Goal: Transaction & Acquisition: Obtain resource

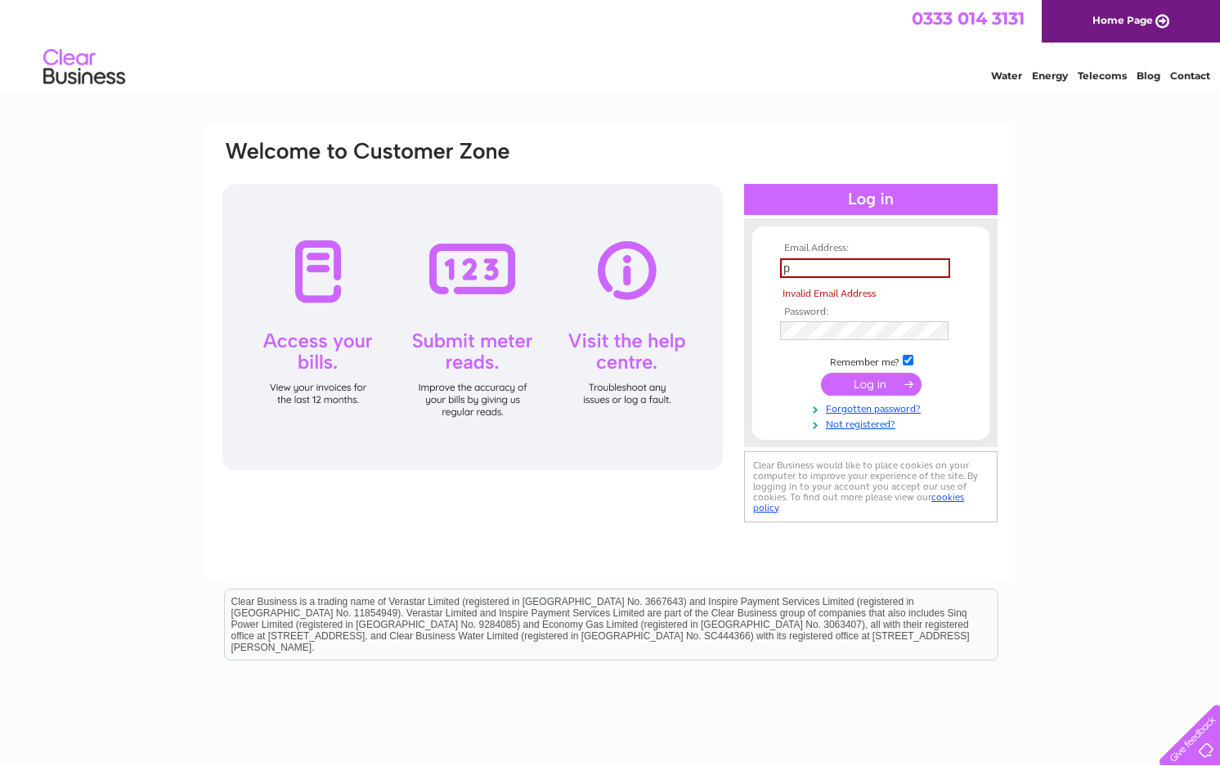
type input "pmullen440@gmail.com"
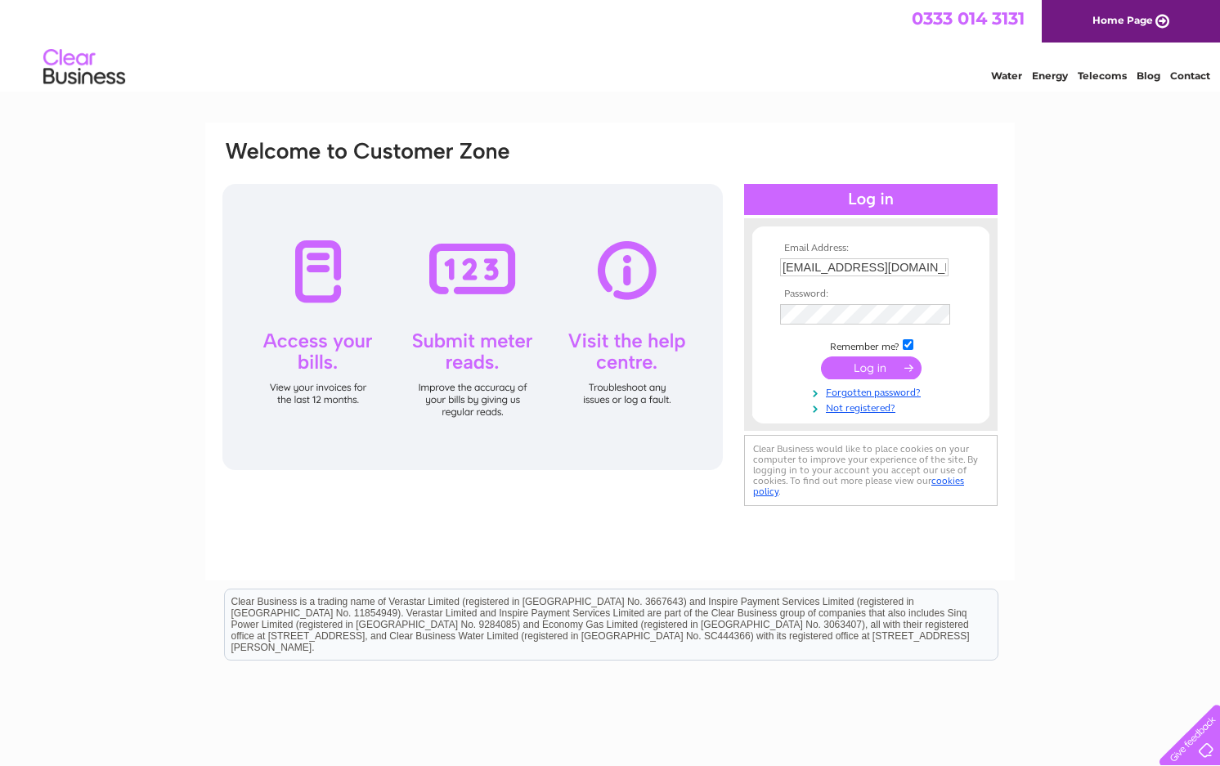
click at [861, 360] on input "submit" at bounding box center [871, 368] width 101 height 23
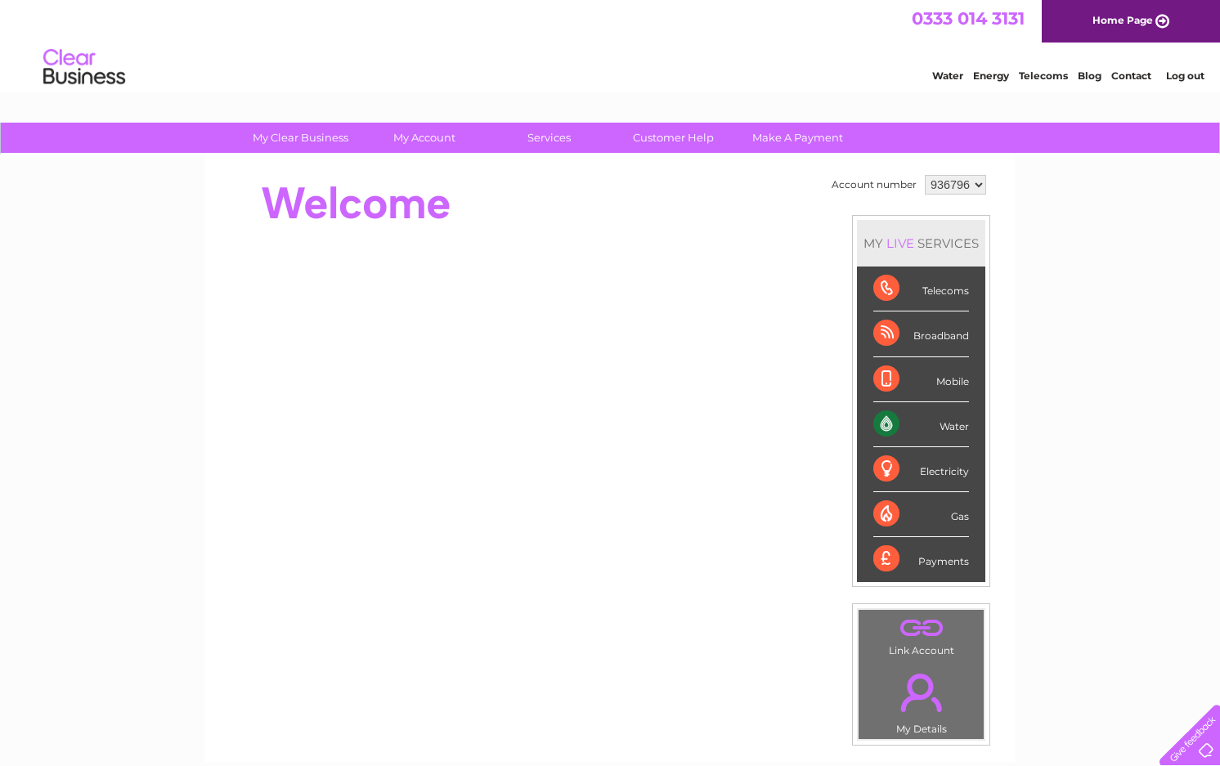
click at [902, 460] on div "Electricity" at bounding box center [921, 469] width 96 height 45
click at [897, 463] on div "Electricity" at bounding box center [921, 469] width 96 height 45
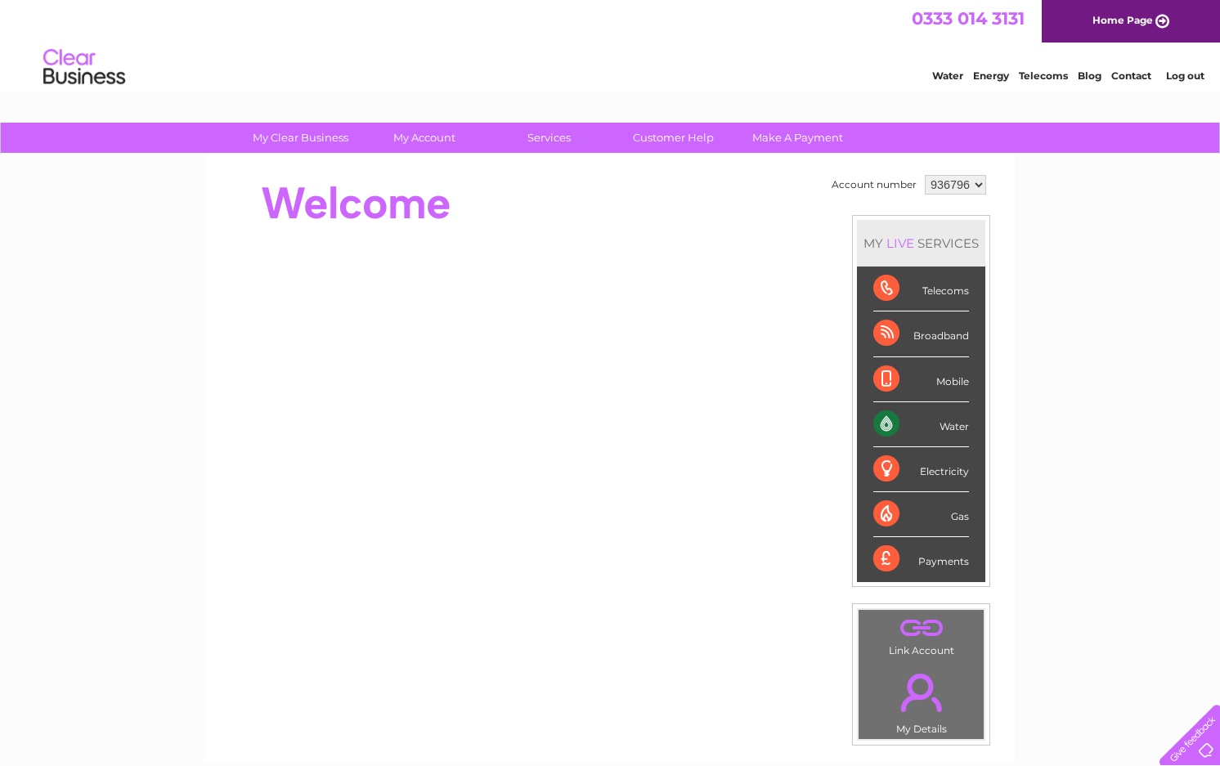
click at [897, 463] on div "Electricity" at bounding box center [921, 469] width 96 height 45
click at [991, 73] on link "Energy" at bounding box center [991, 76] width 36 height 12
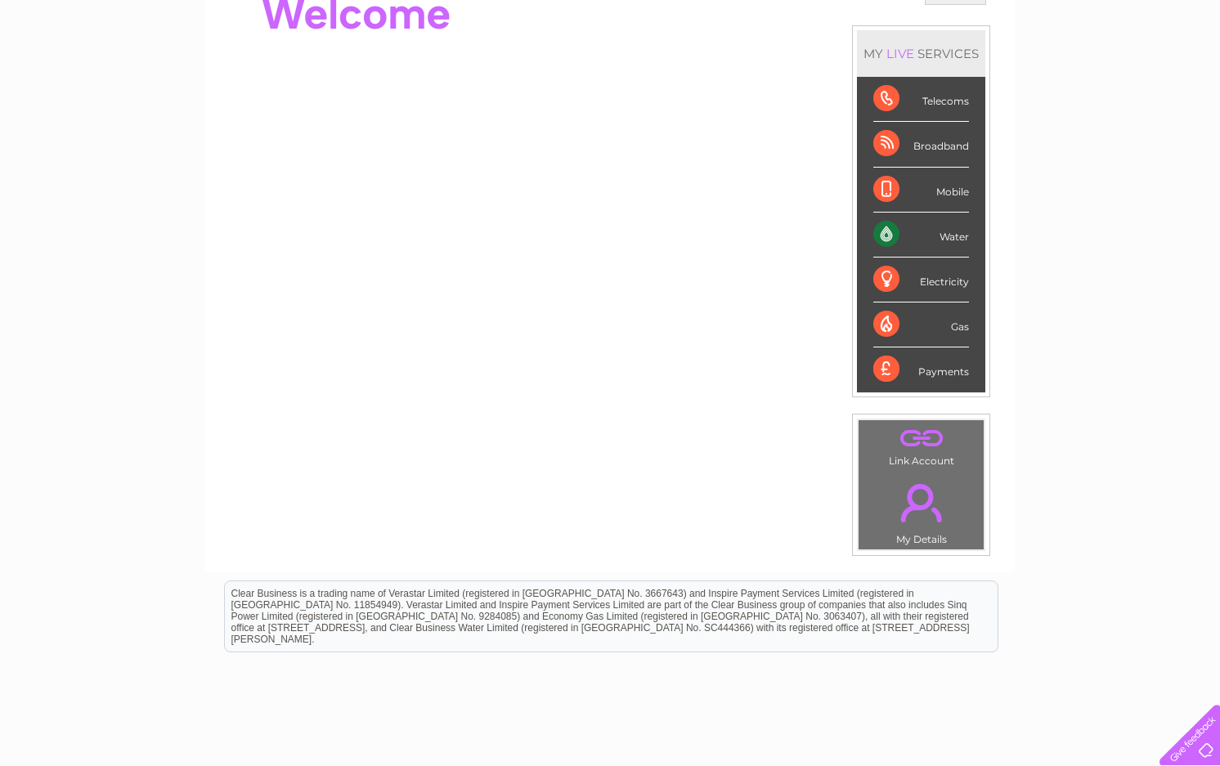
scroll to position [191, 0]
click at [921, 277] on div "Electricity" at bounding box center [921, 279] width 96 height 45
click at [912, 55] on div "LIVE" at bounding box center [900, 53] width 34 height 16
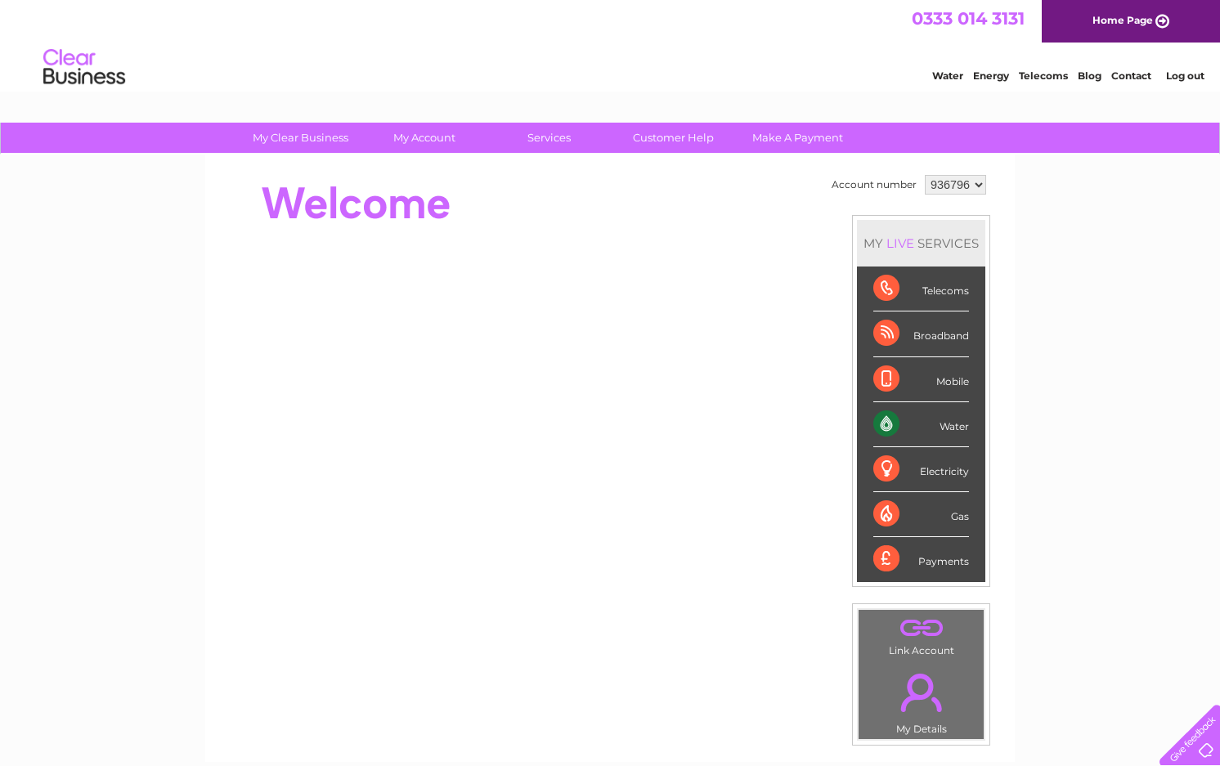
scroll to position [0, 0]
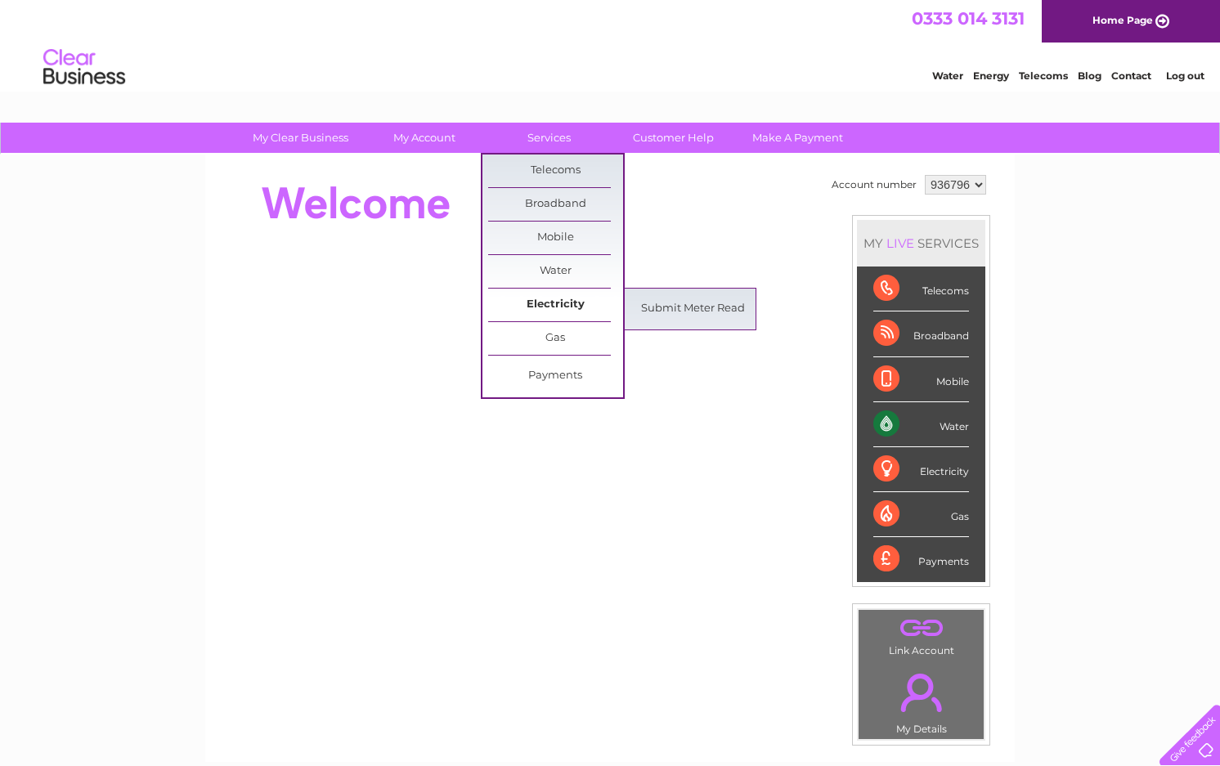
click at [539, 300] on link "Electricity" at bounding box center [555, 305] width 135 height 33
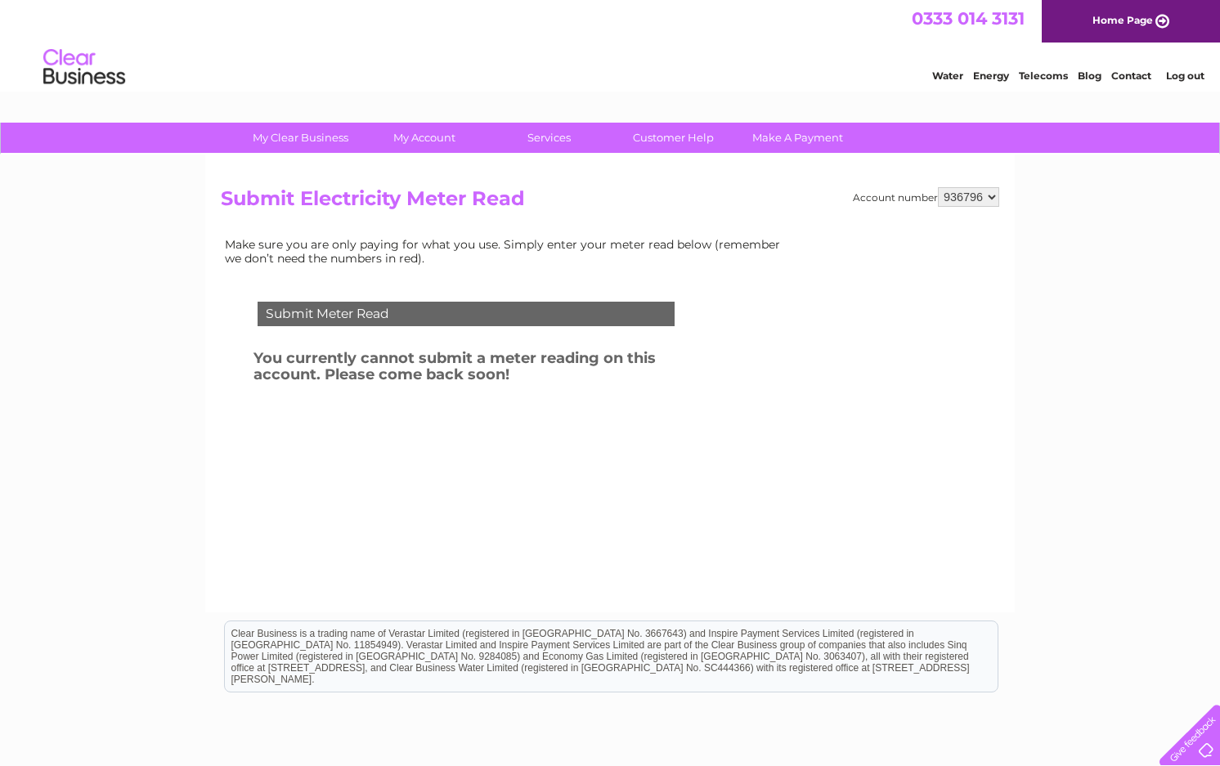
click at [539, 302] on div "Submit Meter Read" at bounding box center [466, 314] width 417 height 25
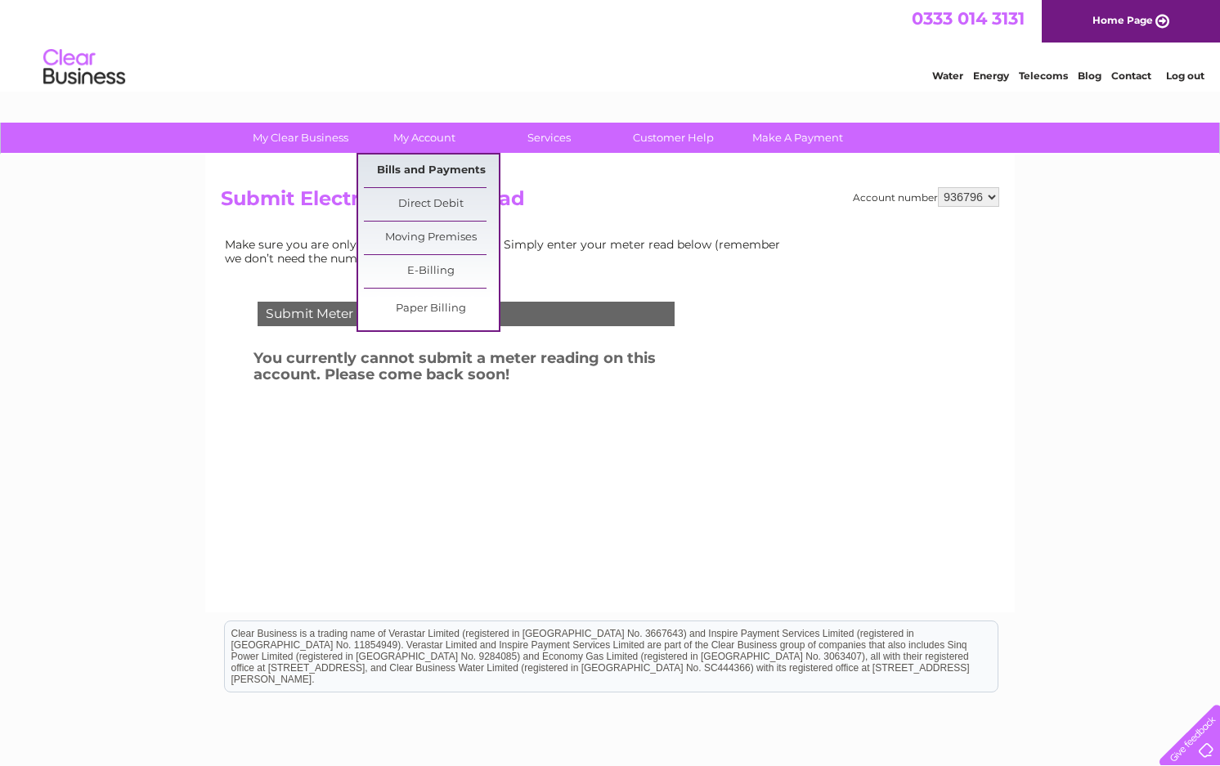
click at [415, 164] on link "Bills and Payments" at bounding box center [431, 171] width 135 height 33
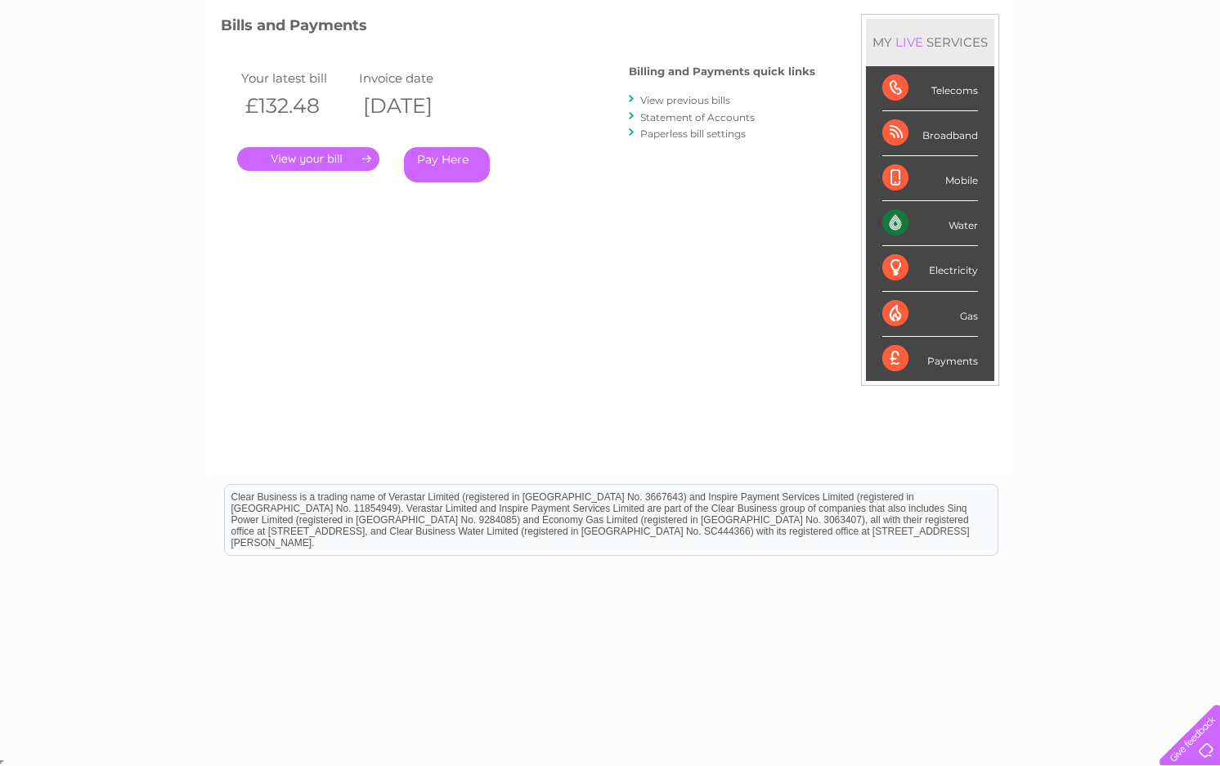
scroll to position [219, 0]
click at [340, 157] on link "." at bounding box center [308, 160] width 142 height 24
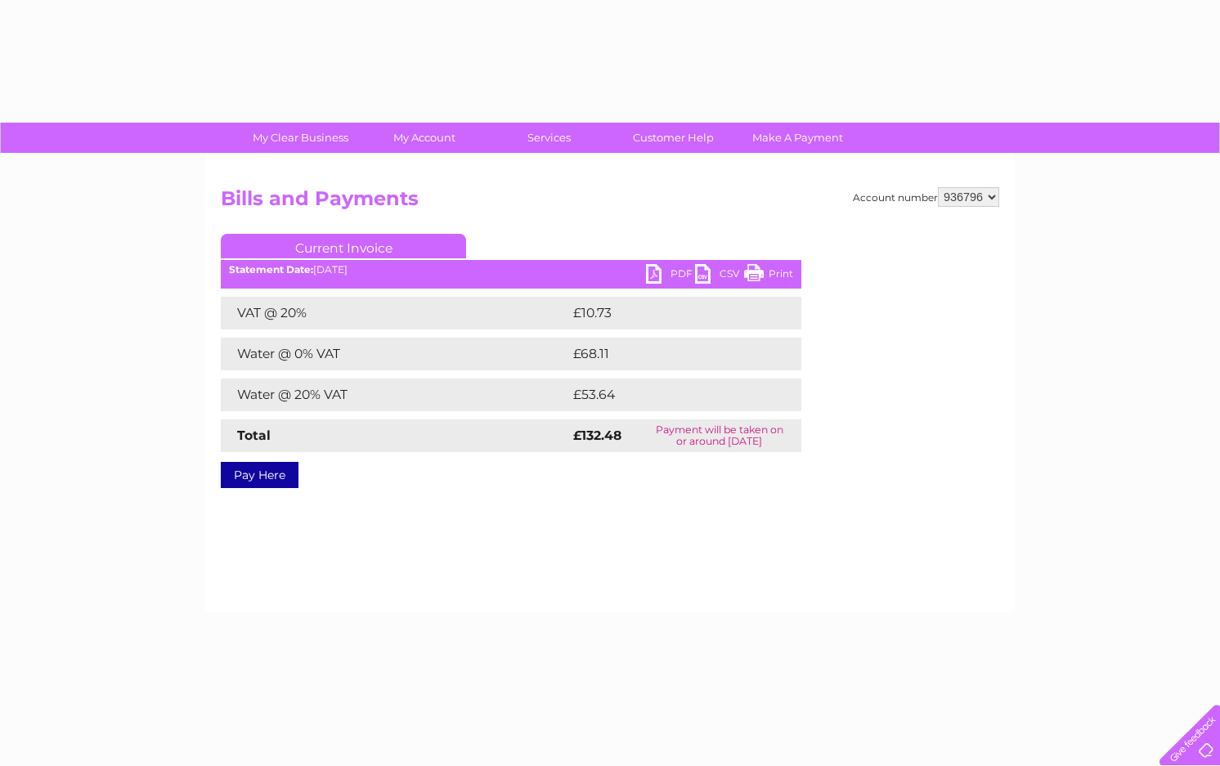
click at [328, 150] on link "My Clear Business" at bounding box center [300, 138] width 135 height 30
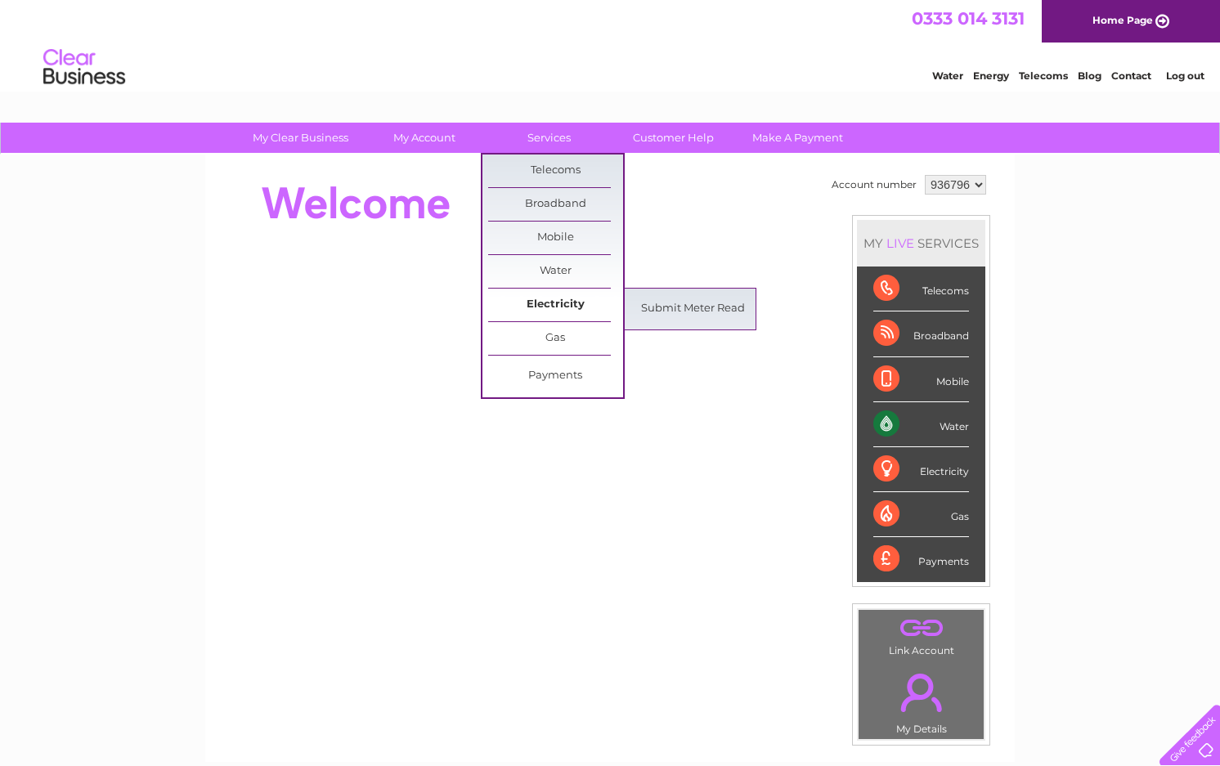
click at [563, 301] on link "Electricity" at bounding box center [555, 305] width 135 height 33
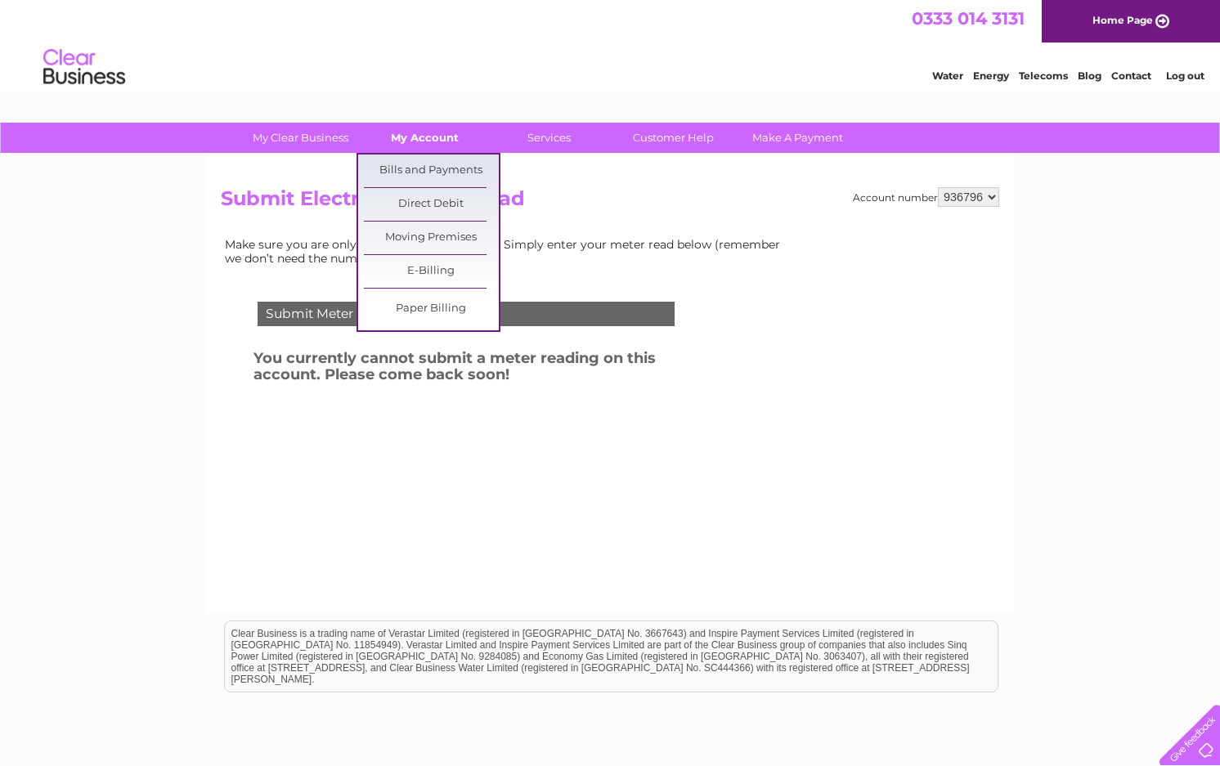
click at [414, 135] on link "My Account" at bounding box center [424, 138] width 135 height 30
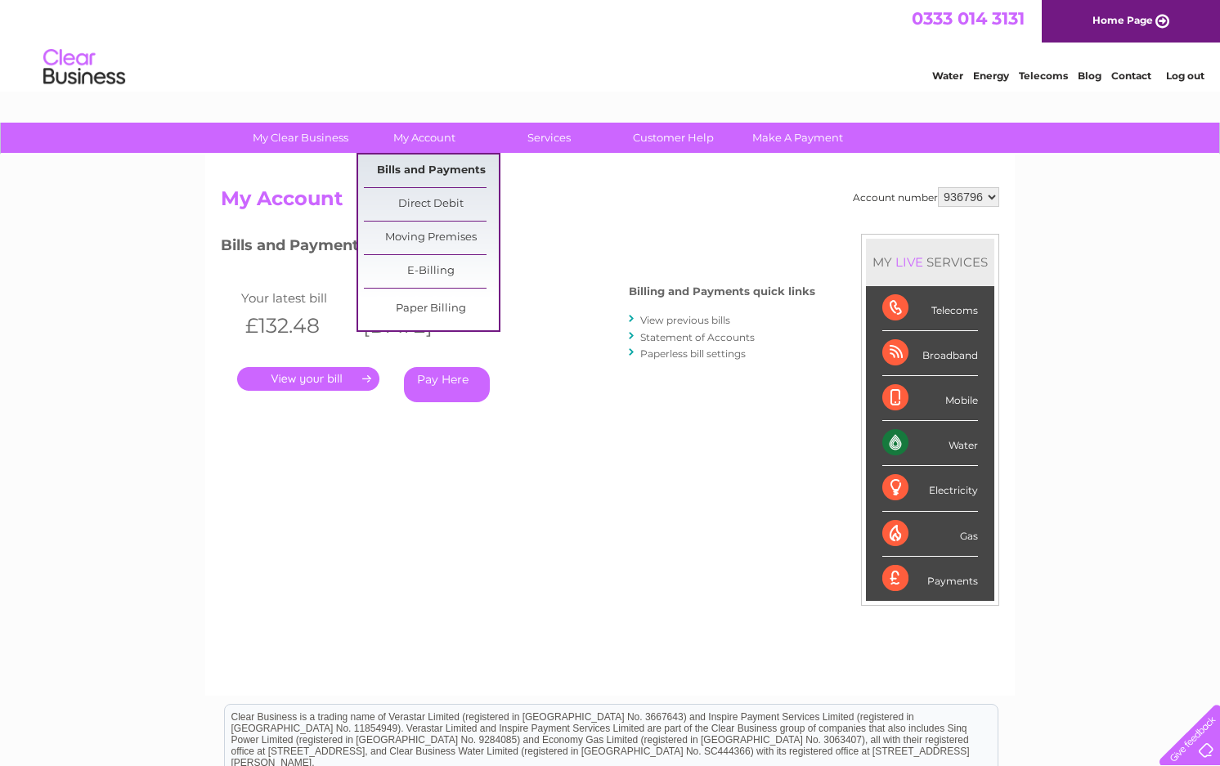
click at [414, 168] on link "Bills and Payments" at bounding box center [431, 171] width 135 height 33
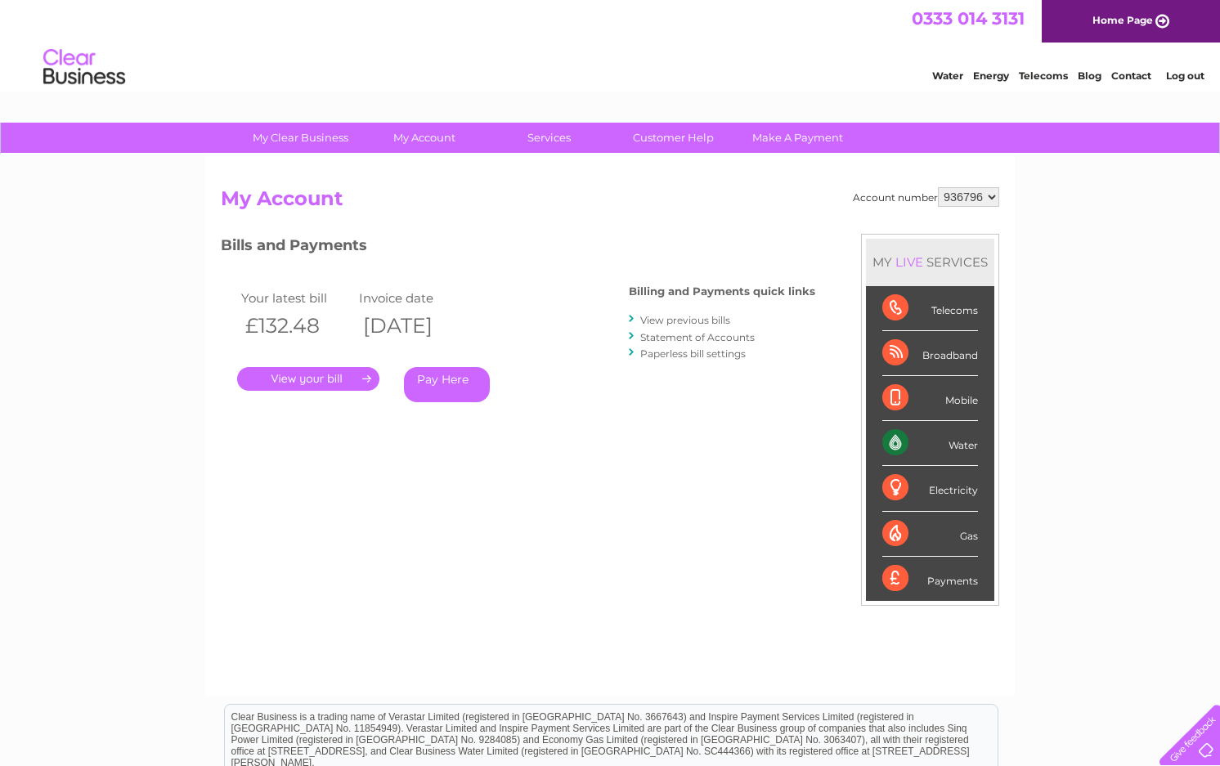
click at [364, 377] on link "." at bounding box center [308, 379] width 142 height 24
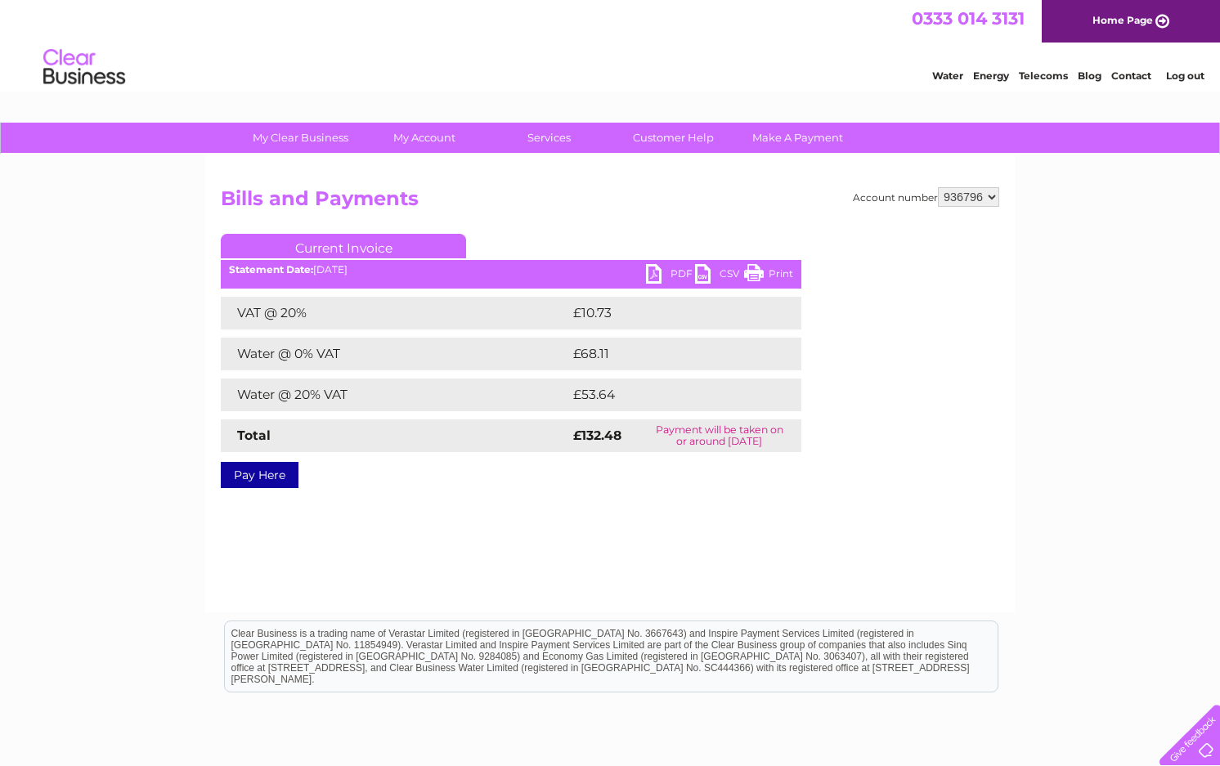
click at [650, 273] on link "PDF" at bounding box center [670, 276] width 49 height 24
